Goal: Book appointment/travel/reservation

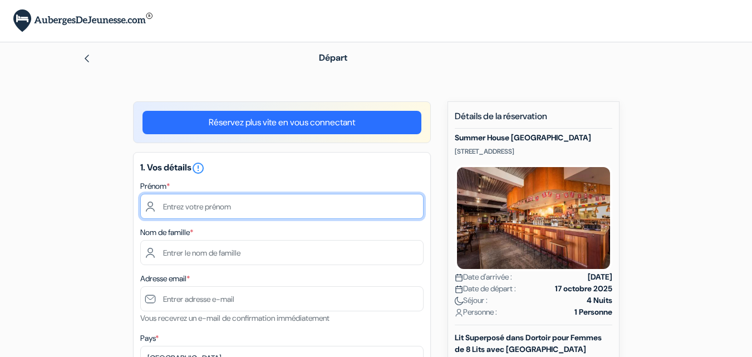
click at [298, 211] on input "text" at bounding box center [281, 206] width 283 height 25
type input "Amélie"
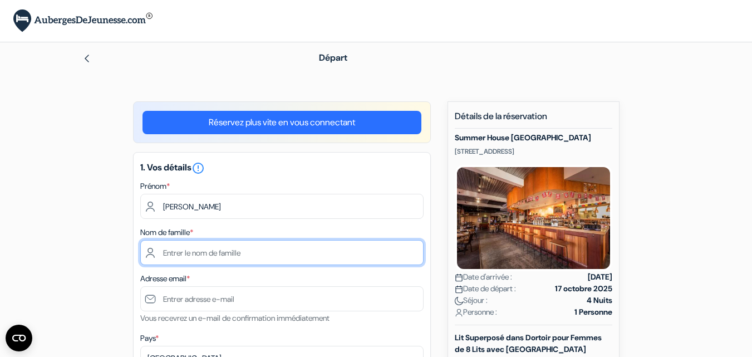
type input "Dumont"
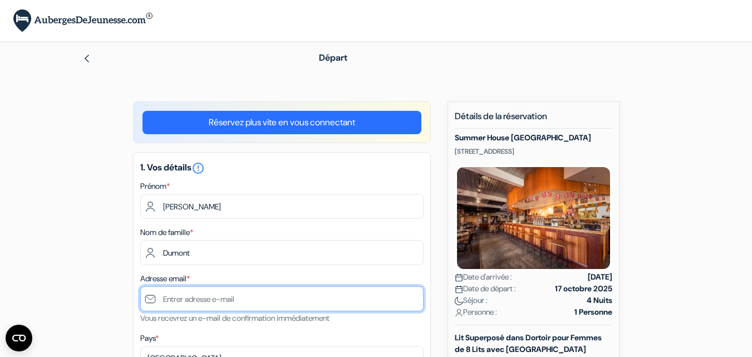
type input "dt.amelie@outlook.fr"
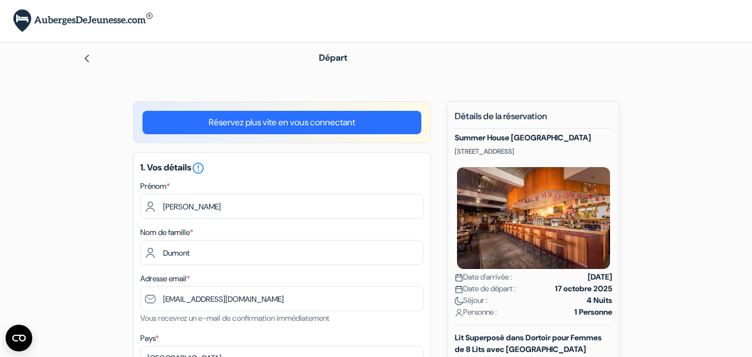
type input "Aix-en-Provence"
type input "18 rue des Menudières"
type input "13100"
type input "+33763939727"
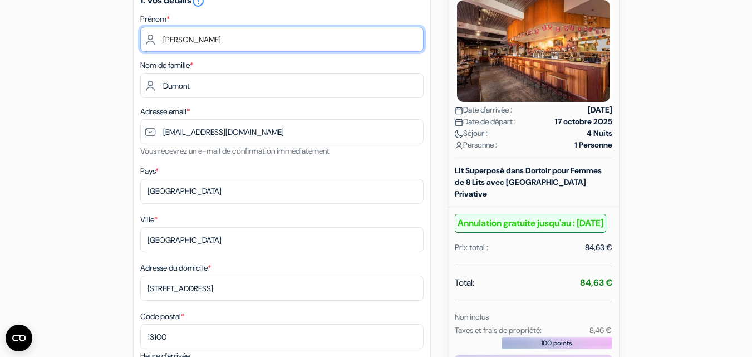
scroll to position [167, 0]
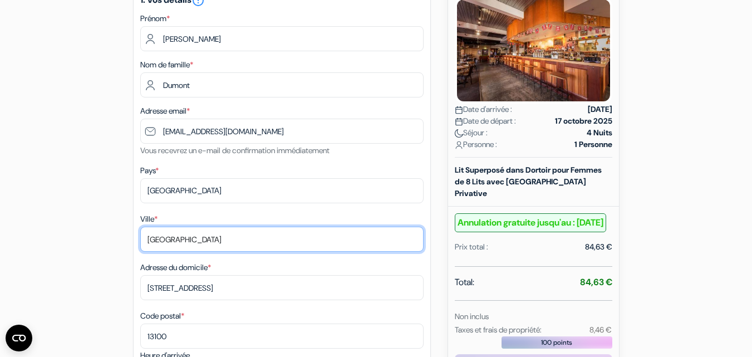
drag, startPoint x: 230, startPoint y: 242, endPoint x: 141, endPoint y: 240, distance: 89.0
click at [141, 240] on input "Aix-en-Provence" at bounding box center [281, 238] width 283 height 25
type input "Vitry-sur-Seine"
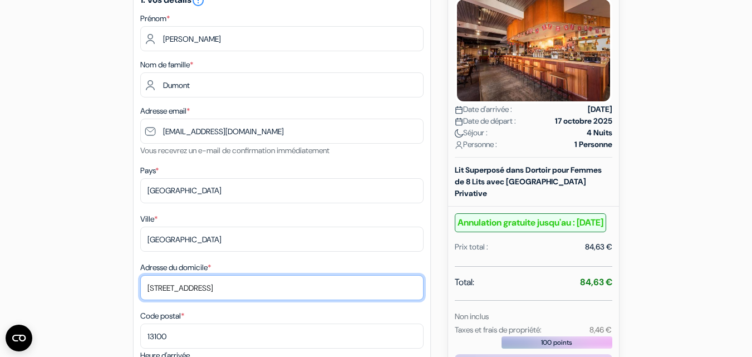
drag, startPoint x: 245, startPoint y: 292, endPoint x: 129, endPoint y: 288, distance: 116.4
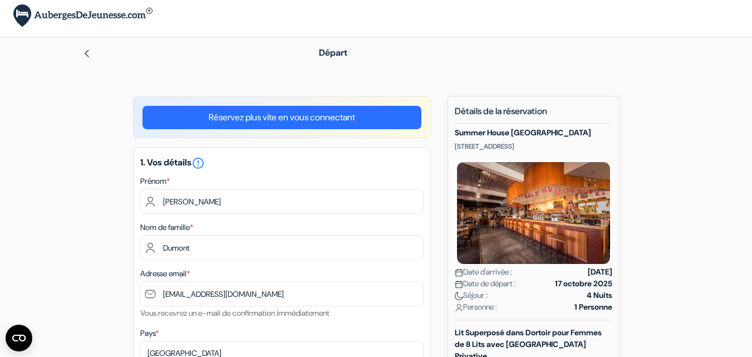
scroll to position [0, 0]
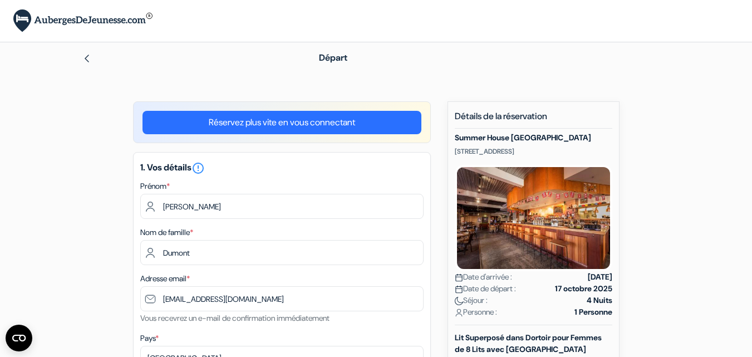
type input "91 Avenue du Moulin de Saquet"
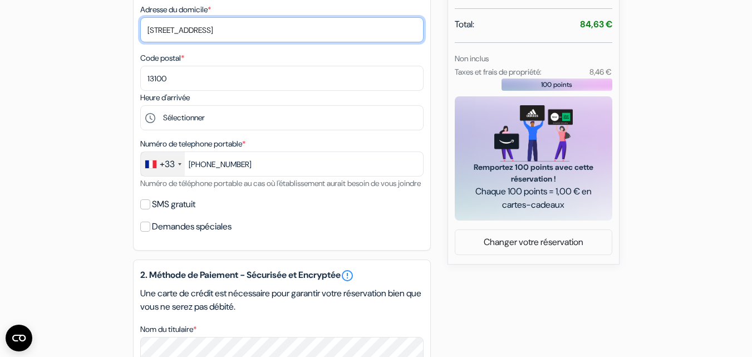
scroll to position [384, 0]
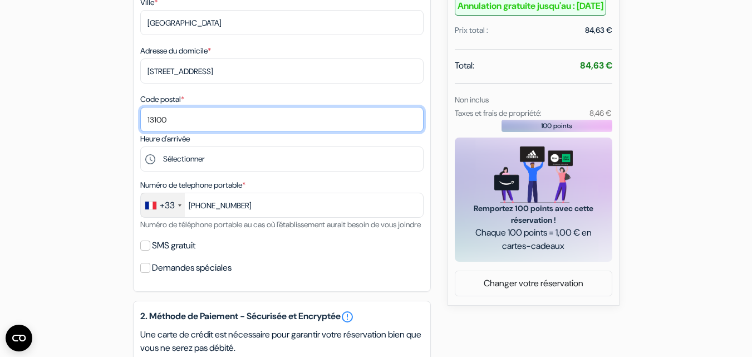
drag, startPoint x: 190, startPoint y: 117, endPoint x: 127, endPoint y: 113, distance: 63.0
click at [127, 113] on div "add_box Summer House Melbourne 109 Barkly Street, Melbourne, Australie Détails …" at bounding box center [376, 216] width 634 height 998
type input "94400"
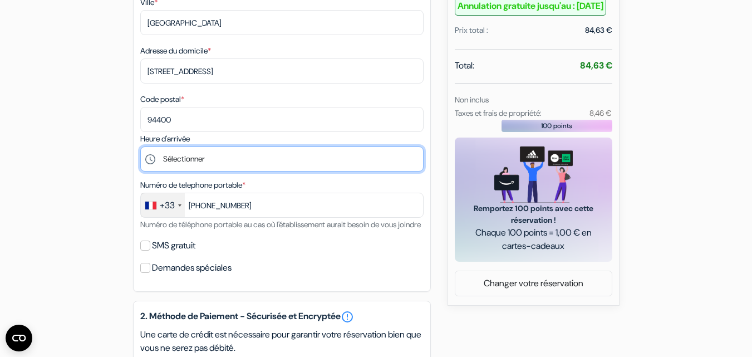
click at [226, 164] on select "Sélectionner 14:00 15:00 16:00 17:00 18:00 19:00 20:00 21:00 22:00 23:00 0:00" at bounding box center [281, 158] width 283 height 25
click at [226, 160] on select "Sélectionner 14:00 15:00 16:00 17:00 18:00 19:00 20:00 21:00 22:00 23:00 0:00" at bounding box center [281, 158] width 283 height 25
select select "14"
click at [140, 146] on select "Sélectionner 14:00 15:00 16:00 17:00 18:00 19:00 20:00 21:00 22:00 23:00 0:00" at bounding box center [281, 158] width 283 height 25
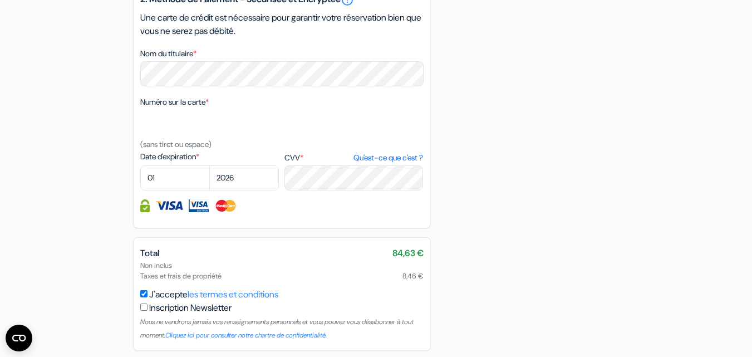
scroll to position [685, 0]
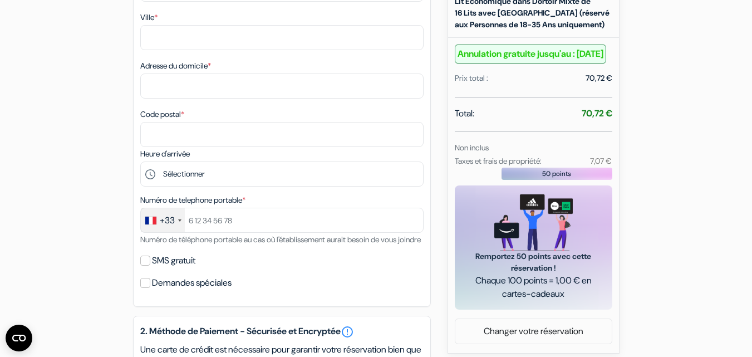
scroll to position [367, 0]
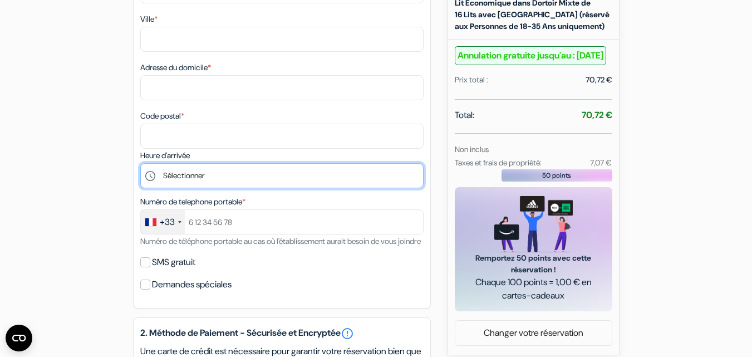
click at [212, 175] on select "Sélectionner 13:00 14:00 15:00 16:00 17:00 18:00 19:00 20:00 21:00 22:00 23:00 …" at bounding box center [281, 175] width 283 height 25
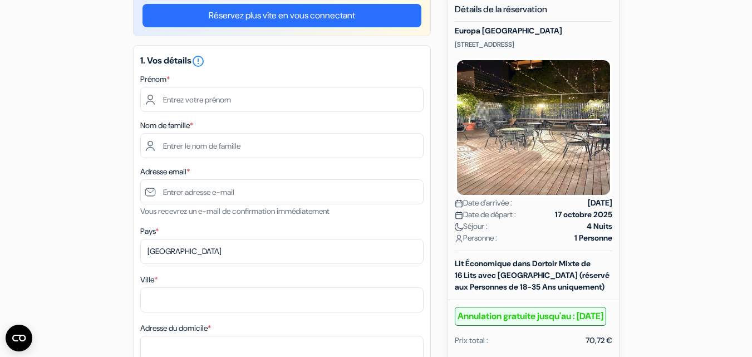
scroll to position [0, 0]
